Goal: Information Seeking & Learning: Learn about a topic

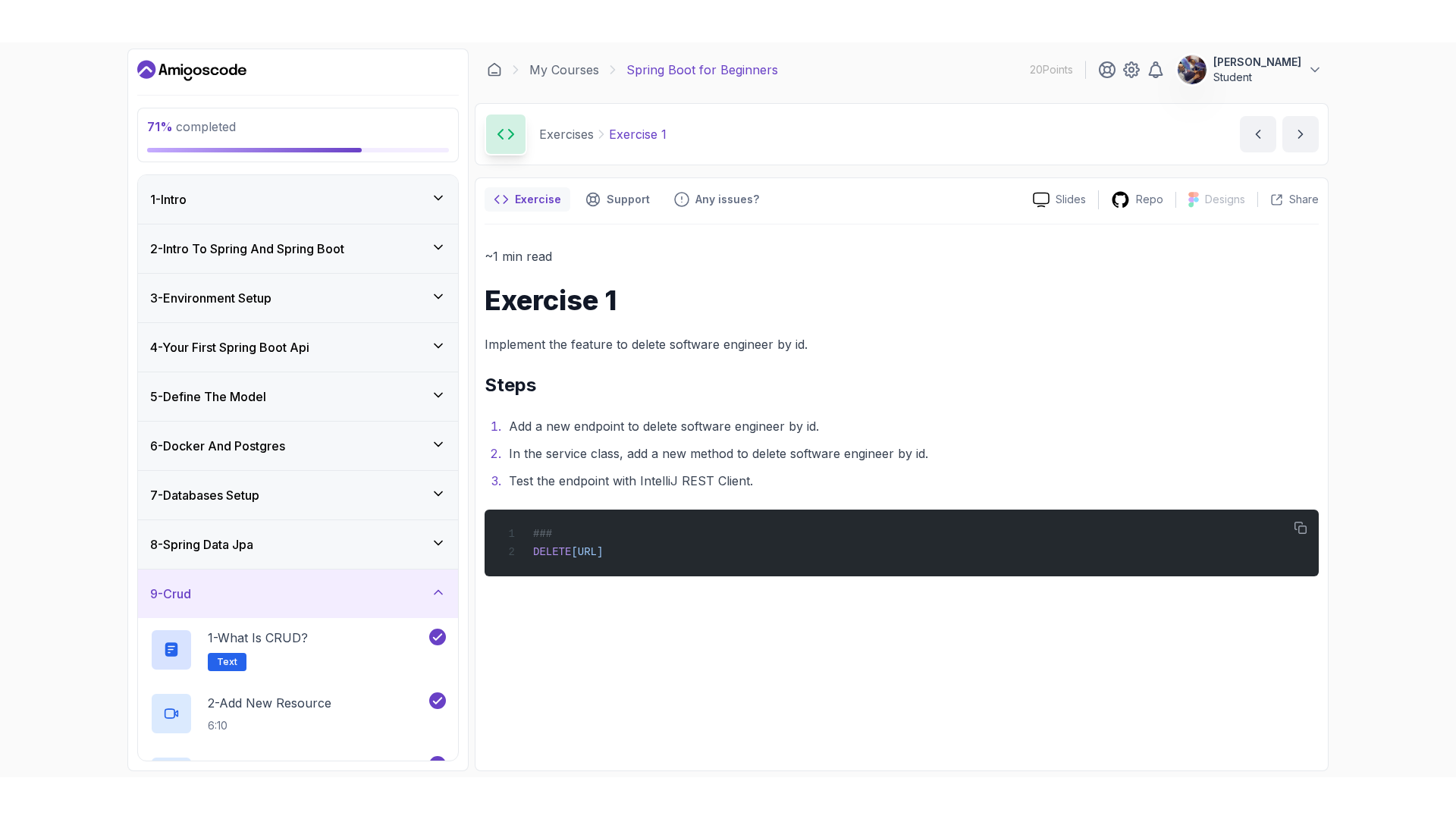
scroll to position [196, 0]
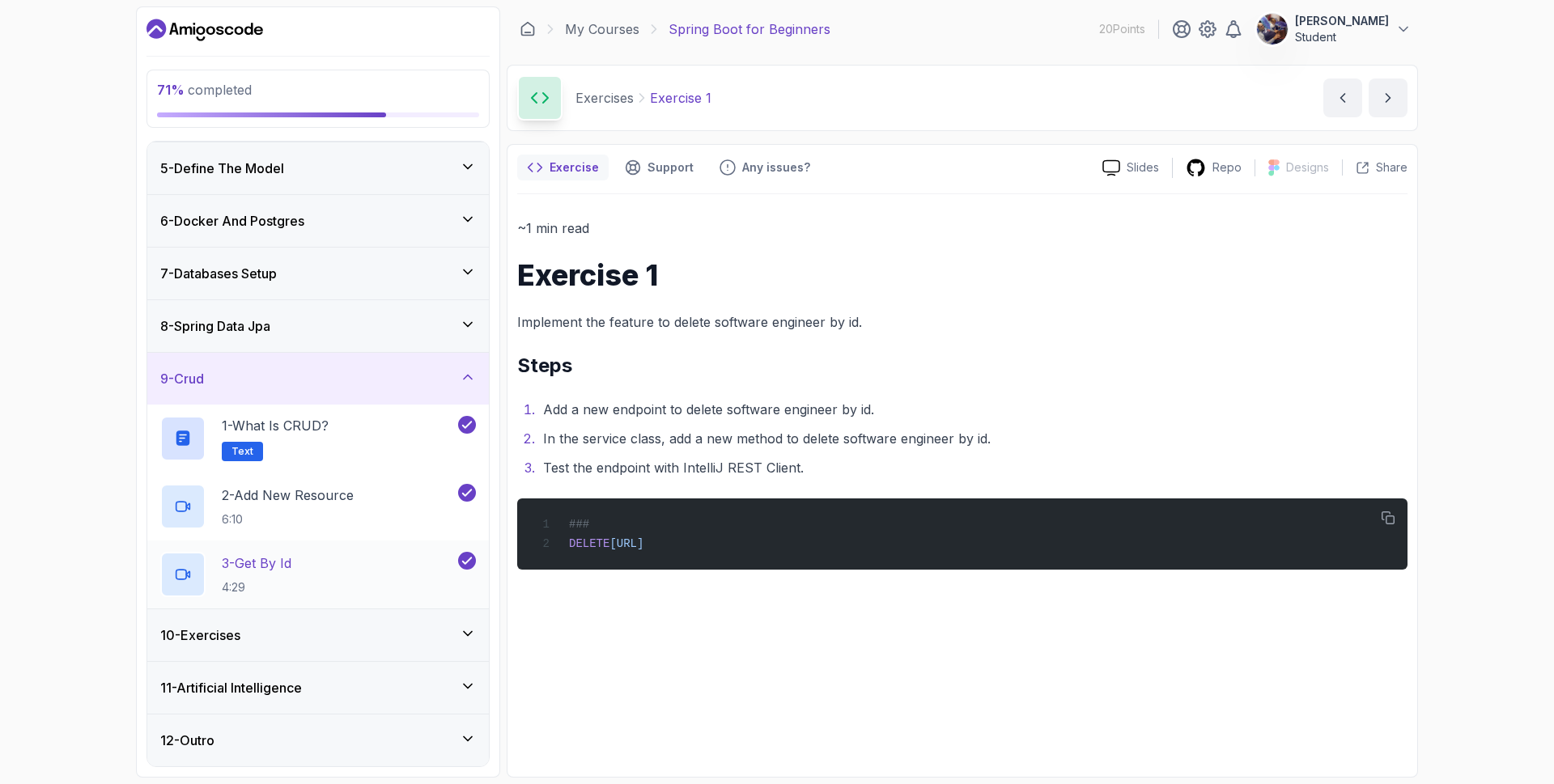
click at [266, 571] on p "3 - Get By Id" at bounding box center [257, 563] width 70 height 19
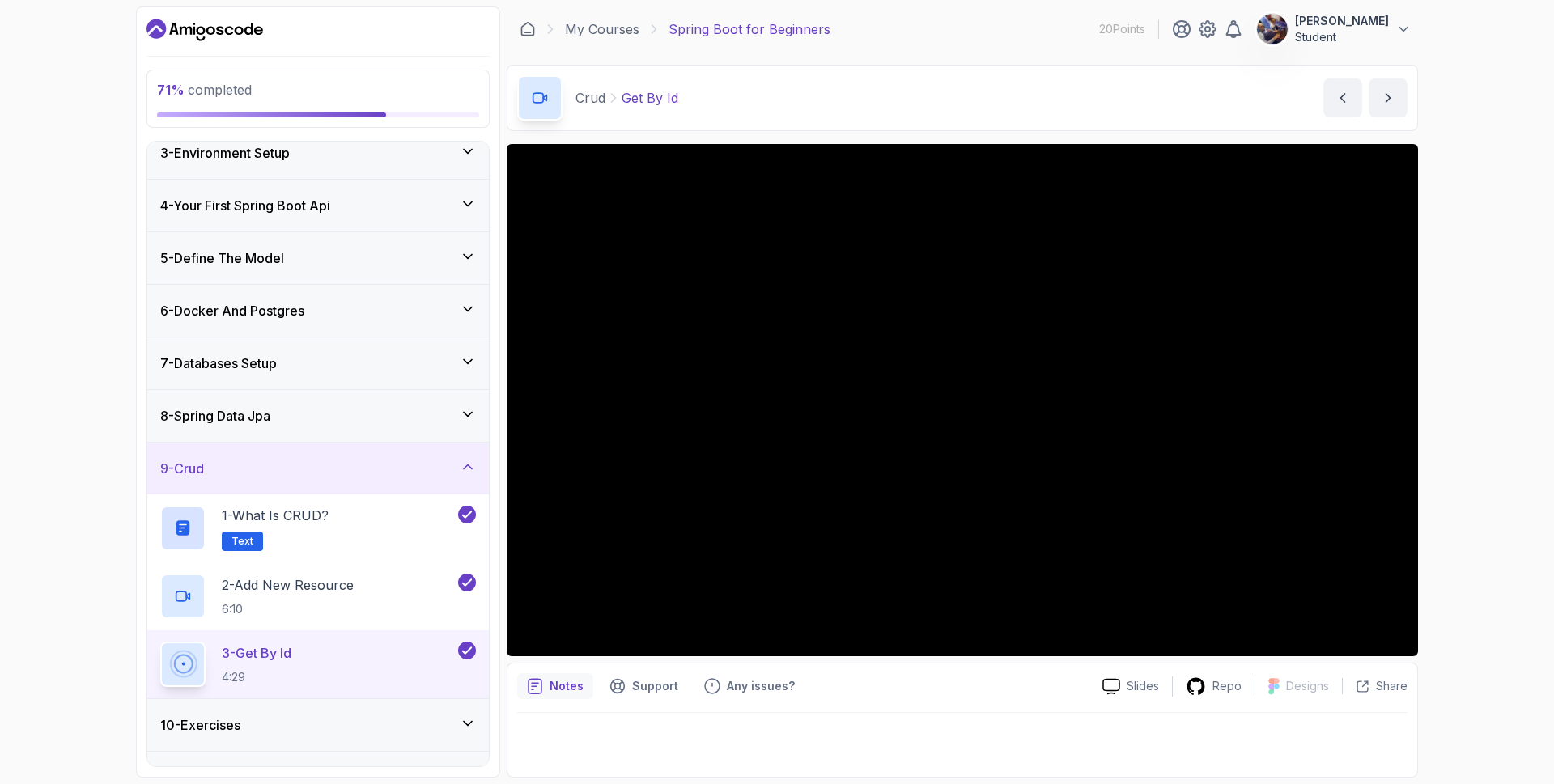
scroll to position [209, 0]
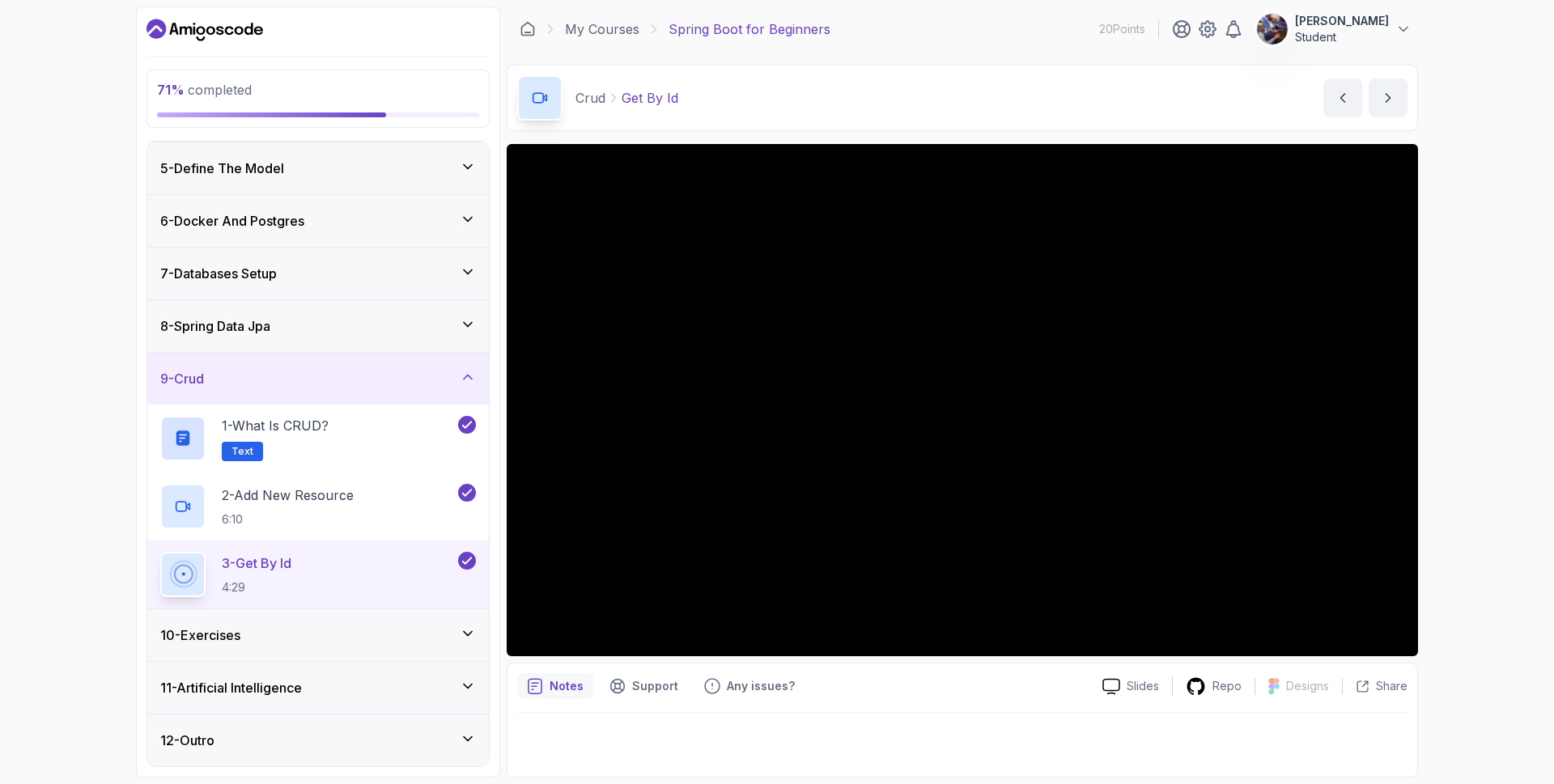
click at [456, 633] on div "10 - Exercises" at bounding box center [317, 635] width 316 height 19
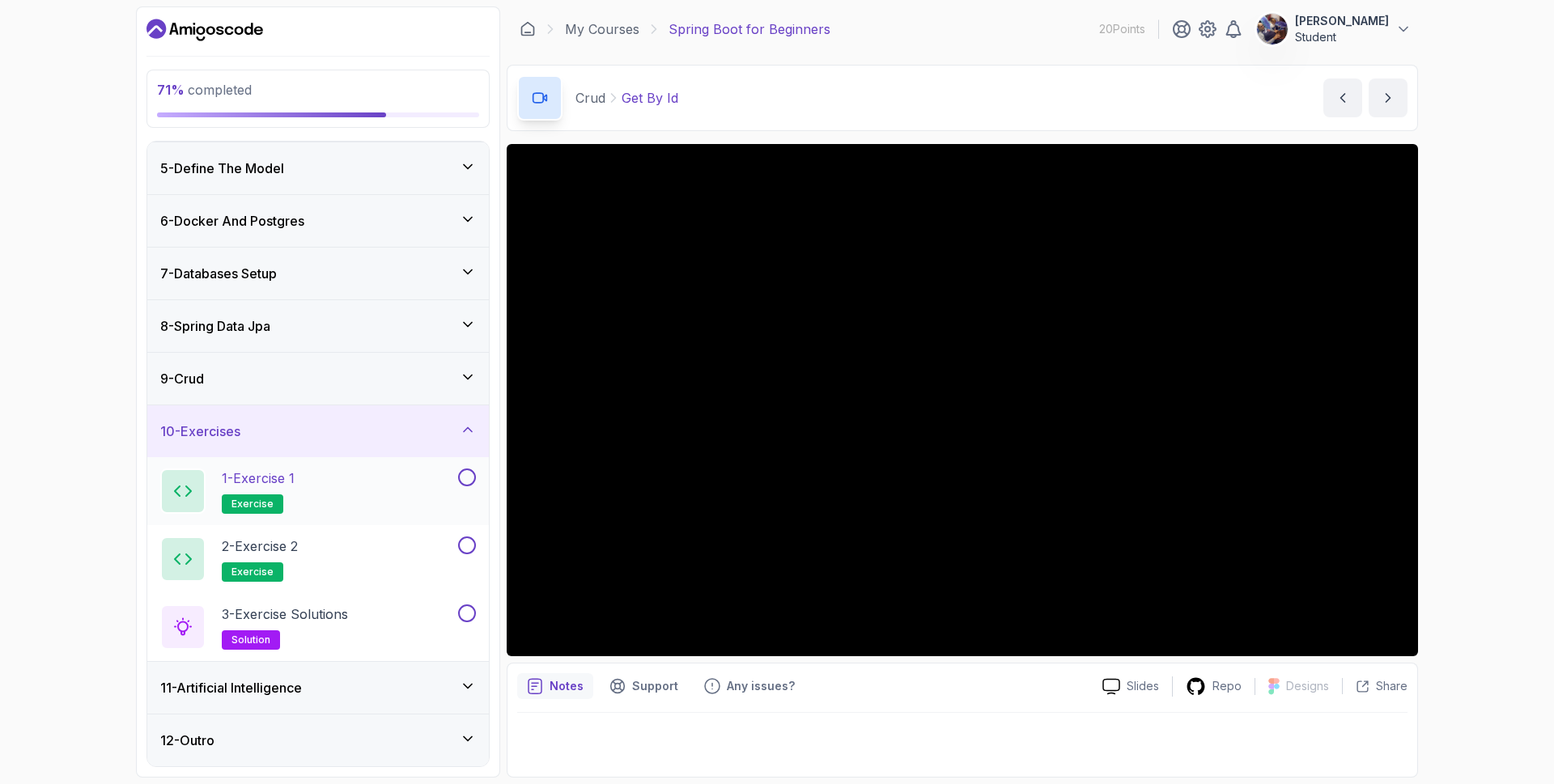
click at [271, 478] on p "1 - Exercise 1" at bounding box center [258, 478] width 73 height 19
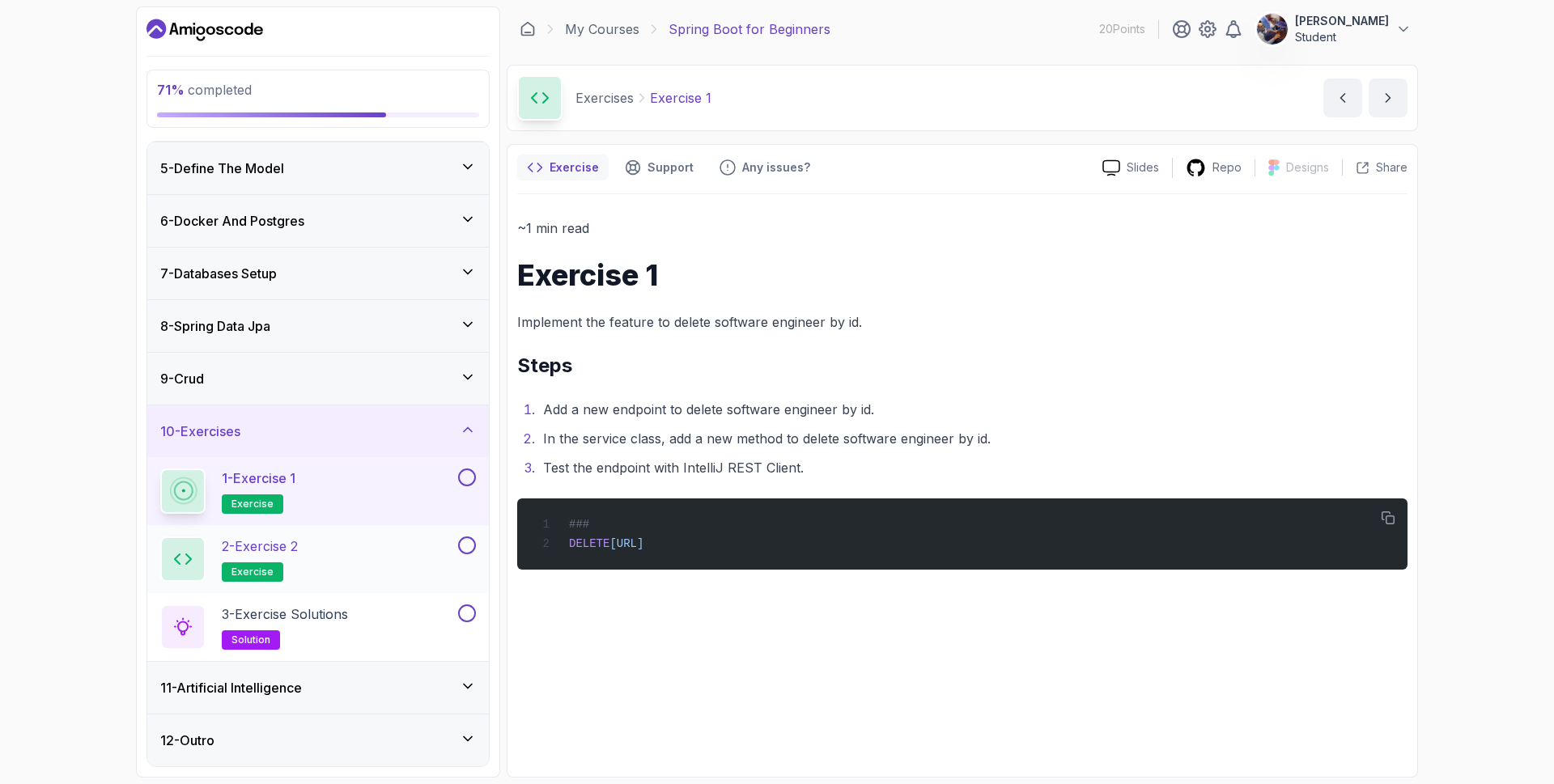
click at [465, 553] on button at bounding box center [466, 545] width 18 height 18
click at [284, 493] on h2 "1 - Exercise 1 exercise" at bounding box center [259, 491] width 74 height 45
click at [469, 542] on icon at bounding box center [466, 545] width 14 height 16
click at [263, 546] on p "2 - Exercise 2" at bounding box center [260, 546] width 76 height 19
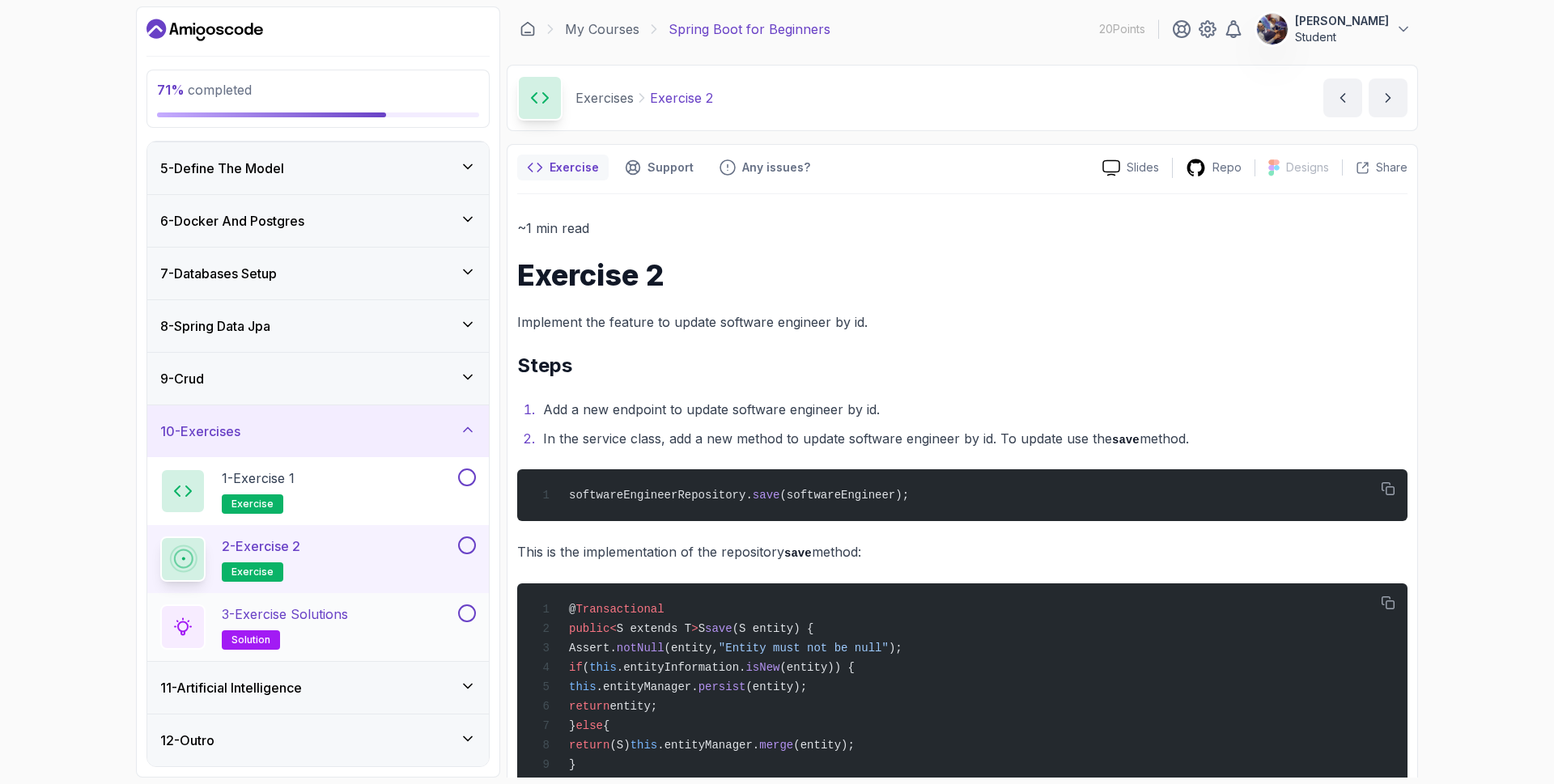
click at [337, 615] on p "3 - Exercise Solutions" at bounding box center [285, 614] width 126 height 19
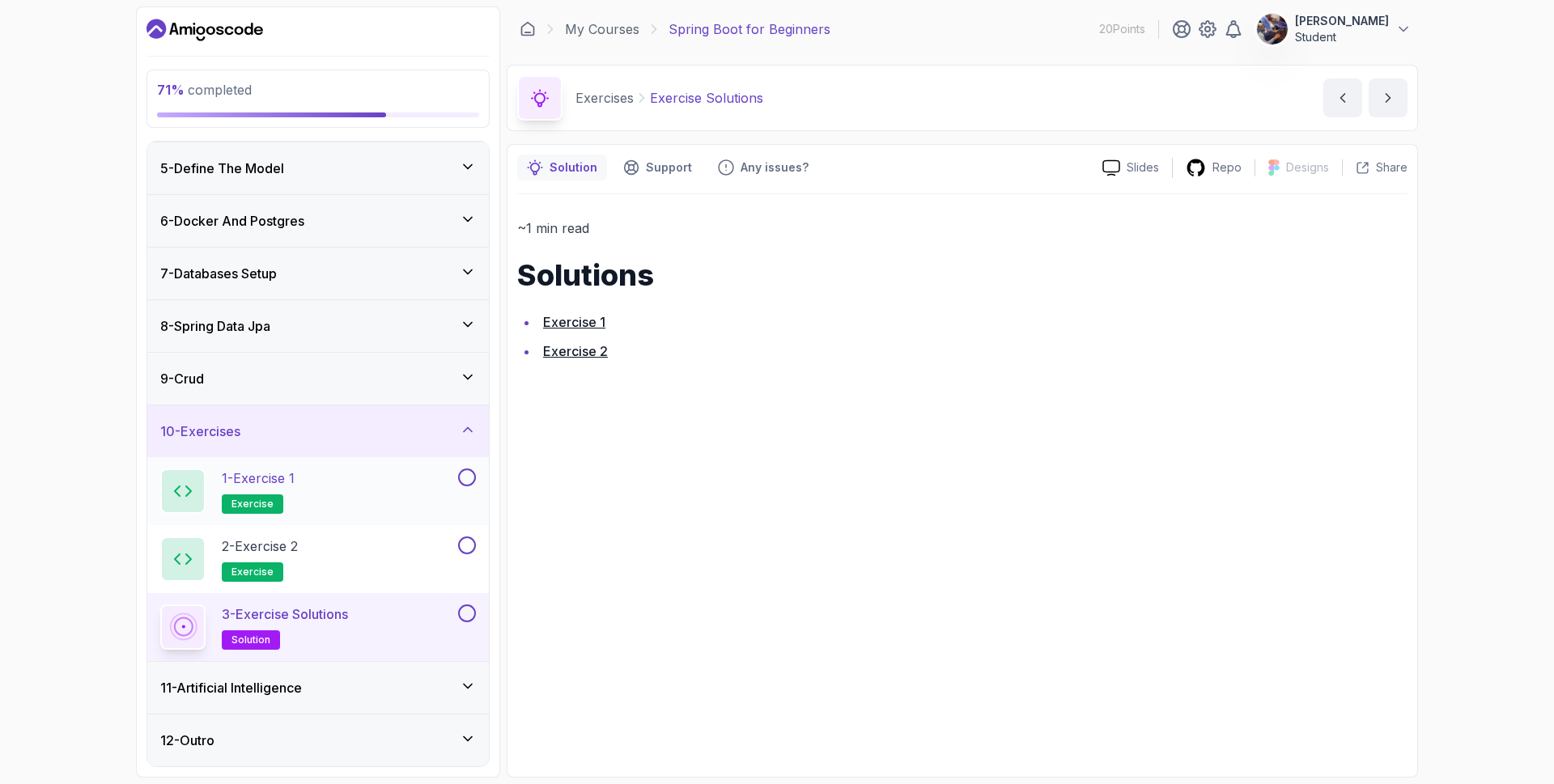
click at [287, 478] on p "1 - Exercise 1" at bounding box center [258, 478] width 73 height 19
